Goal: Task Accomplishment & Management: Complete application form

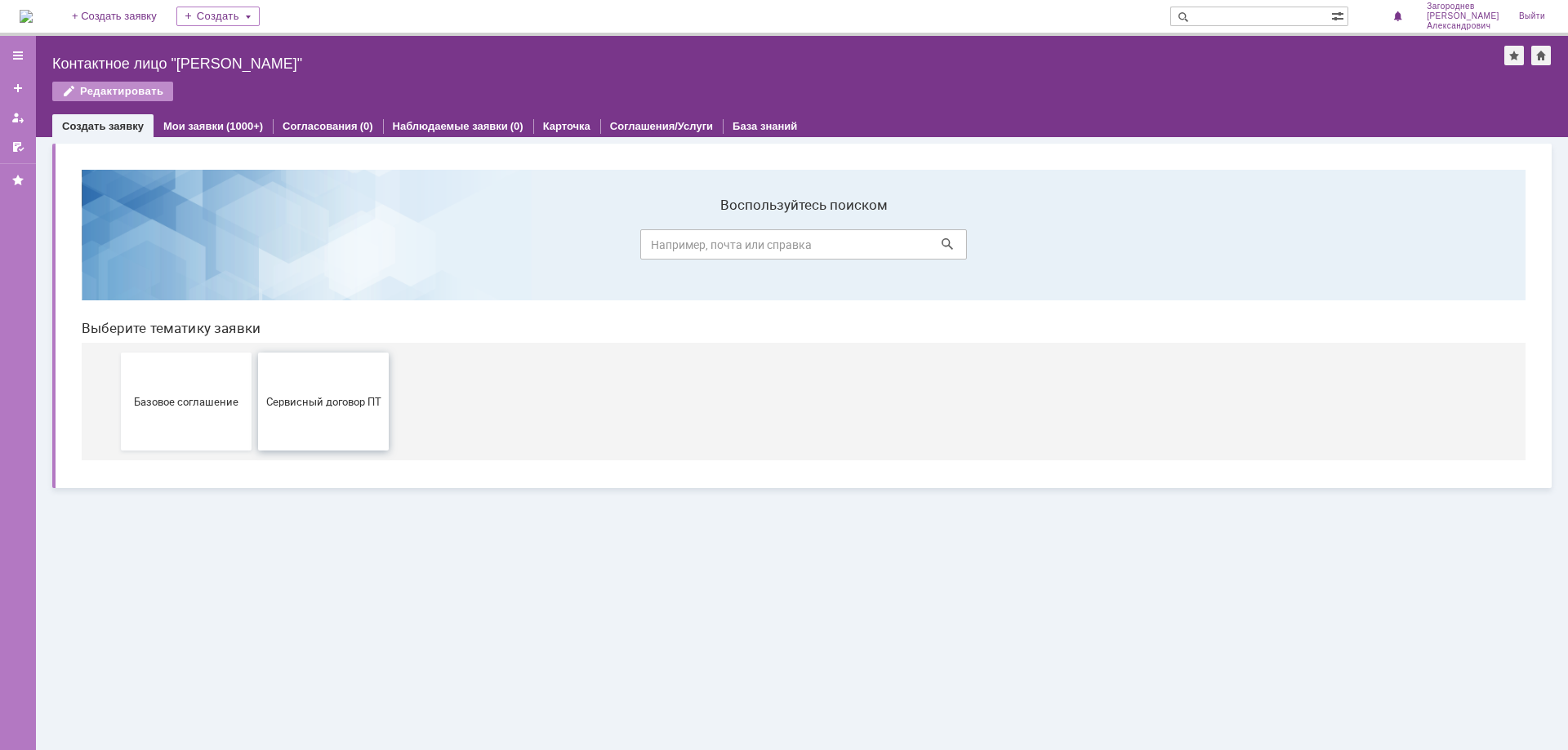
click at [336, 404] on span "Сервисный договор ПТ" at bounding box center [323, 400] width 121 height 12
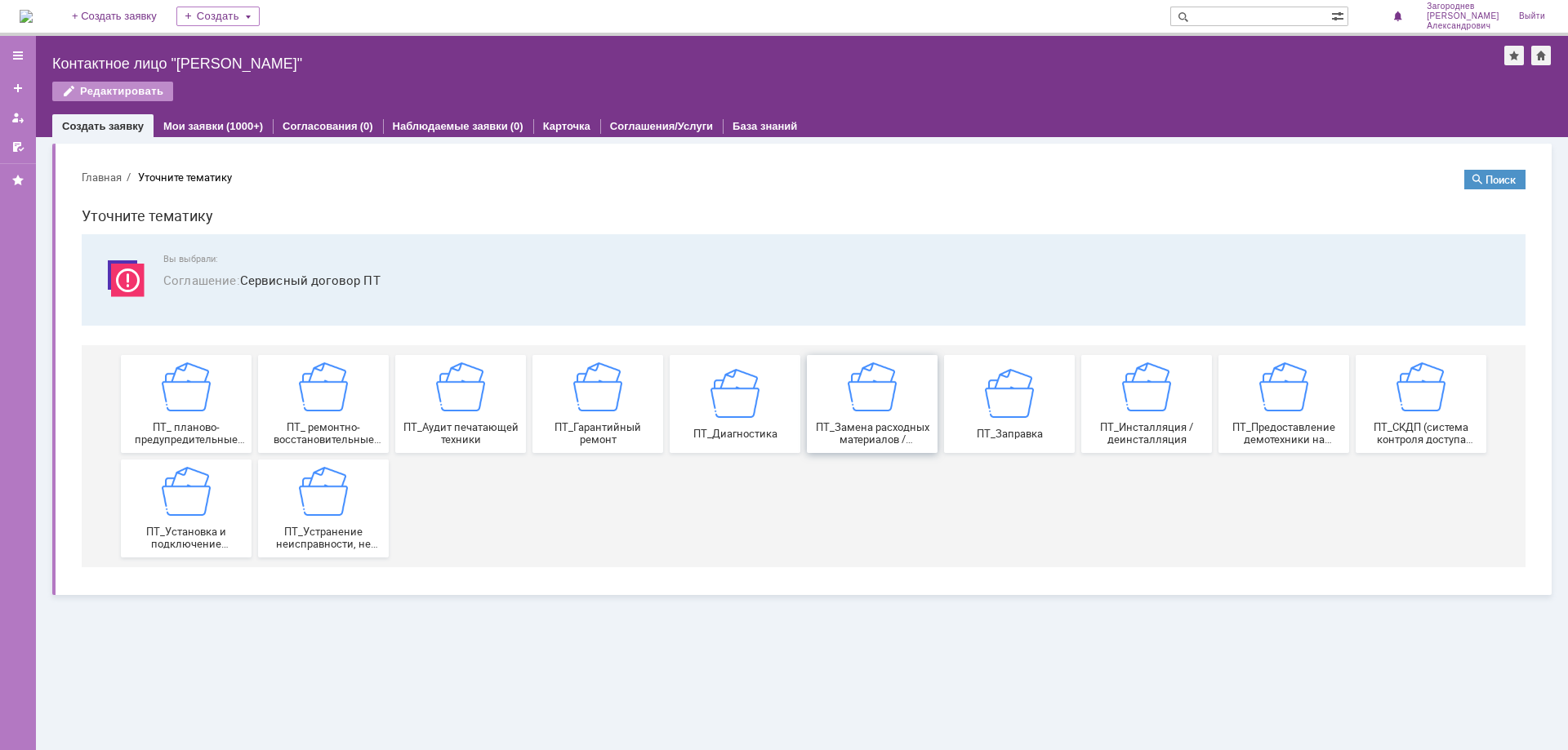
click at [905, 428] on span "ПТ_Замена расходных материалов / ресурсных деталей" at bounding box center [872, 433] width 121 height 25
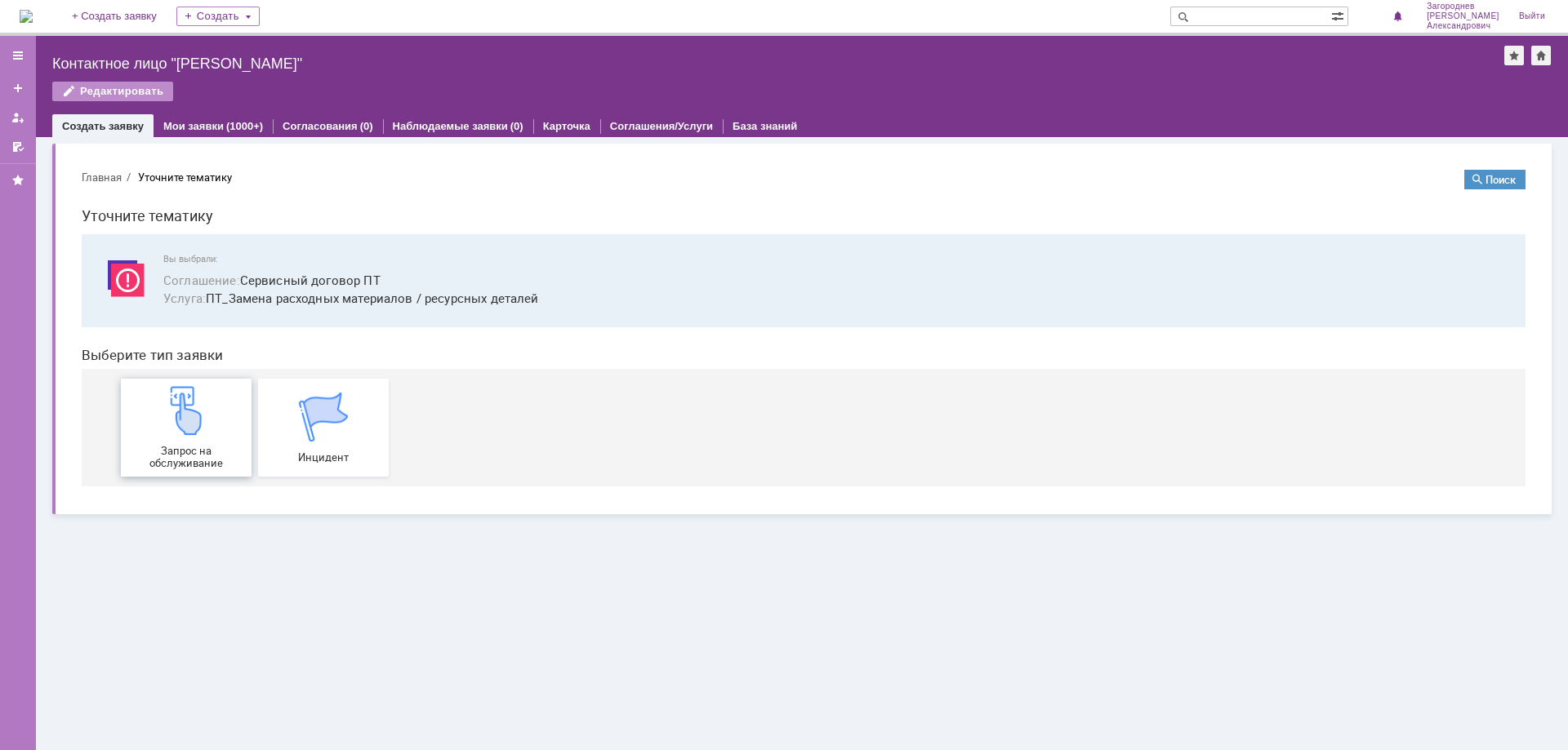
click at [216, 428] on div "Запрос на обслуживание" at bounding box center [186, 428] width 121 height 83
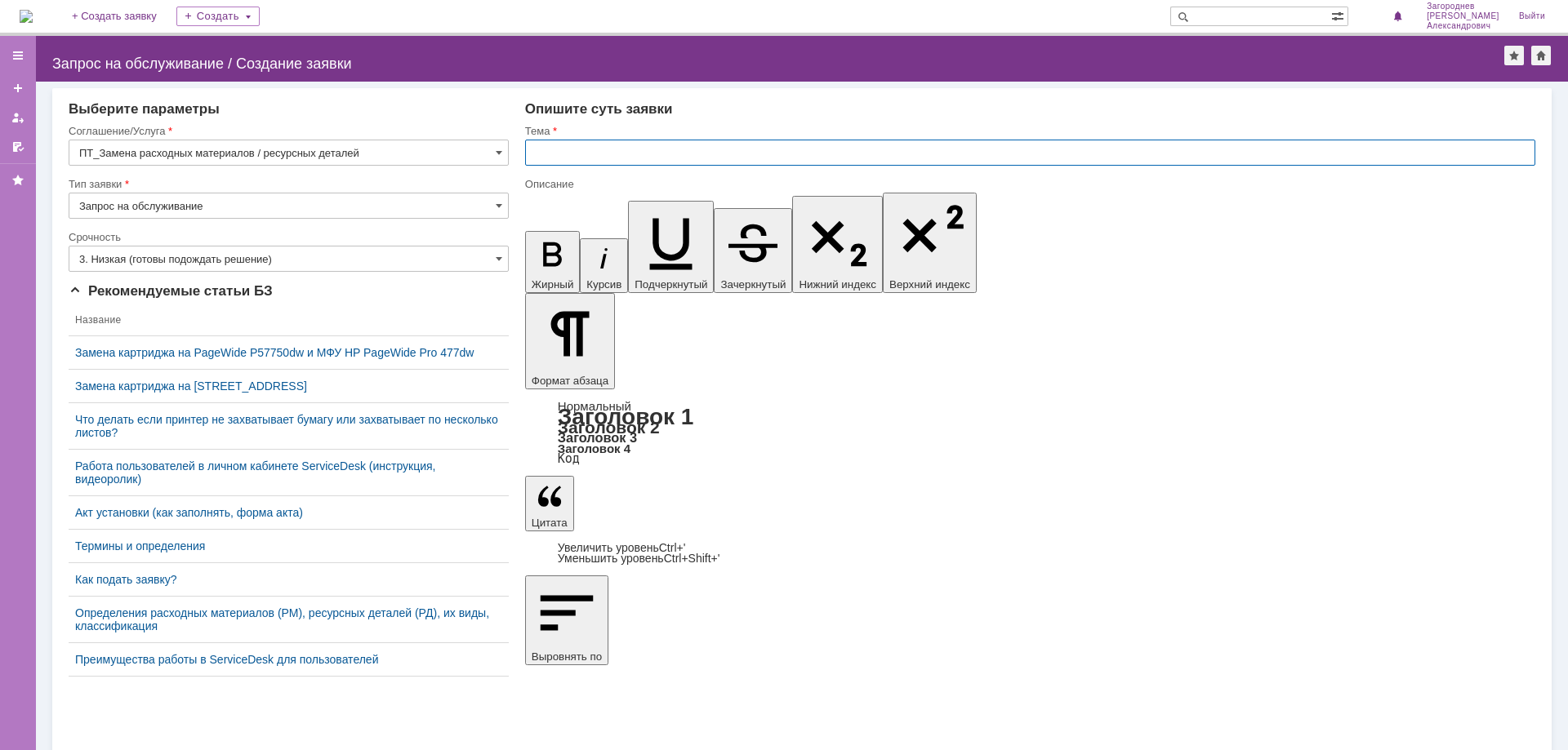
click at [580, 148] on input "text" at bounding box center [1030, 153] width 1011 height 26
type input "замена картриджа"
